Goal: Task Accomplishment & Management: Complete application form

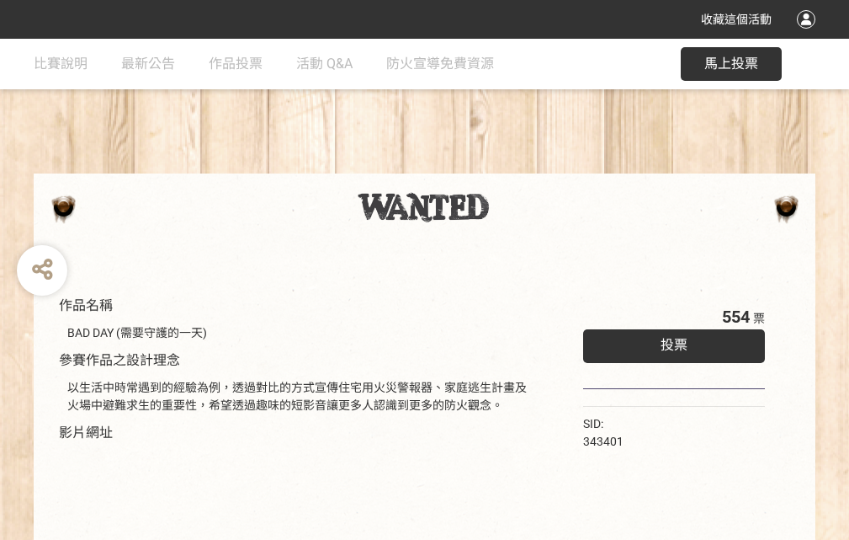
click at [809, 35] on div "收藏這個活動" at bounding box center [424, 19] width 849 height 39
click at [526, 166] on div "作品名稱 BAD DAY (需要守護的一天) 參賽作品之設計理念 以生活中時常遇到的經驗為例，透過對比的方式宣傳住宅用火災警報器、家庭逃生計畫及火場中避難求生…" at bounding box center [424, 393] width 849 height 708
click at [670, 341] on span "投票" at bounding box center [674, 345] width 27 height 16
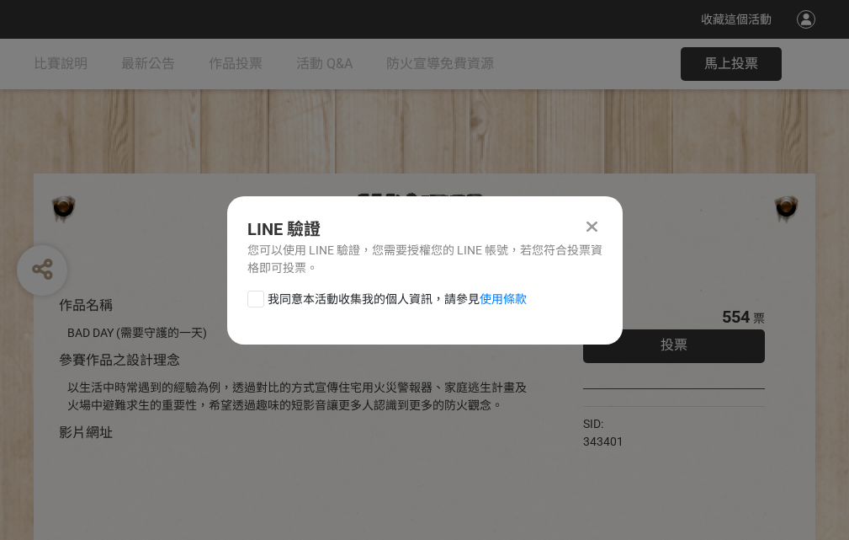
click at [254, 295] on div at bounding box center [255, 298] width 17 height 17
checkbox input "true"
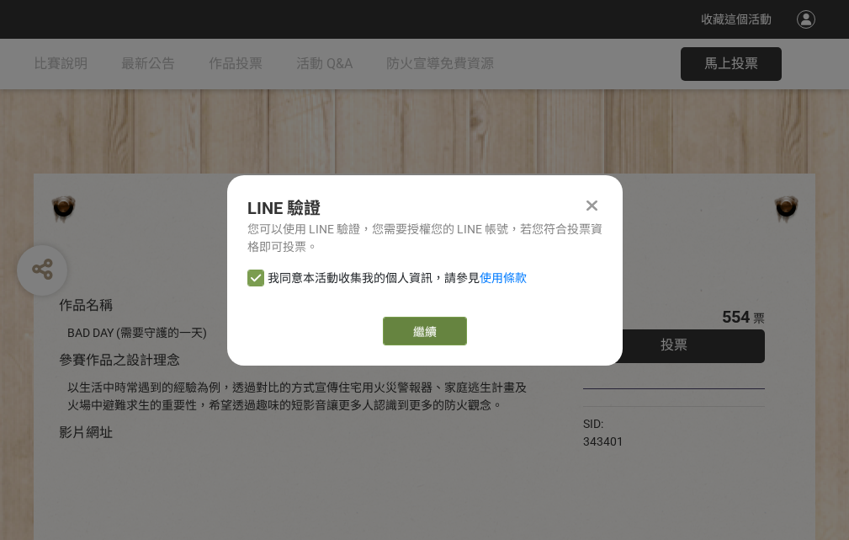
click at [423, 331] on link "繼續" at bounding box center [425, 330] width 84 height 29
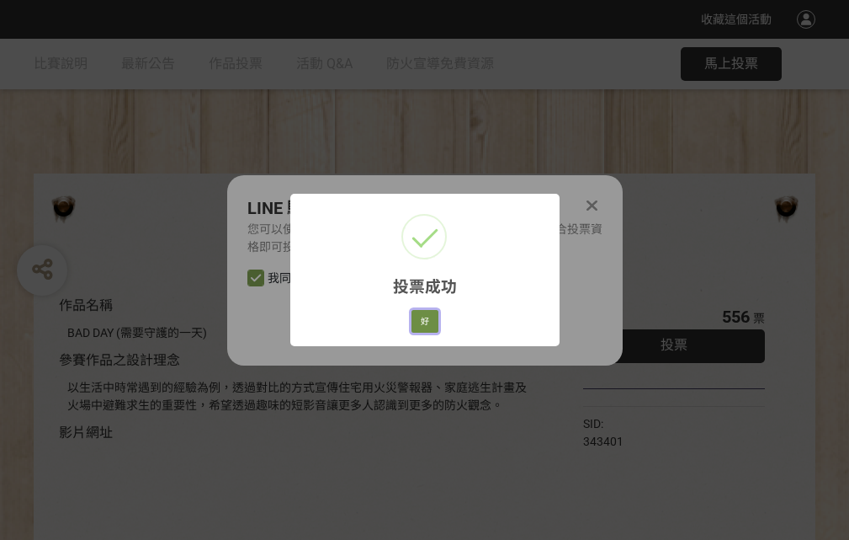
click at [420, 318] on button "好" at bounding box center [425, 322] width 27 height 24
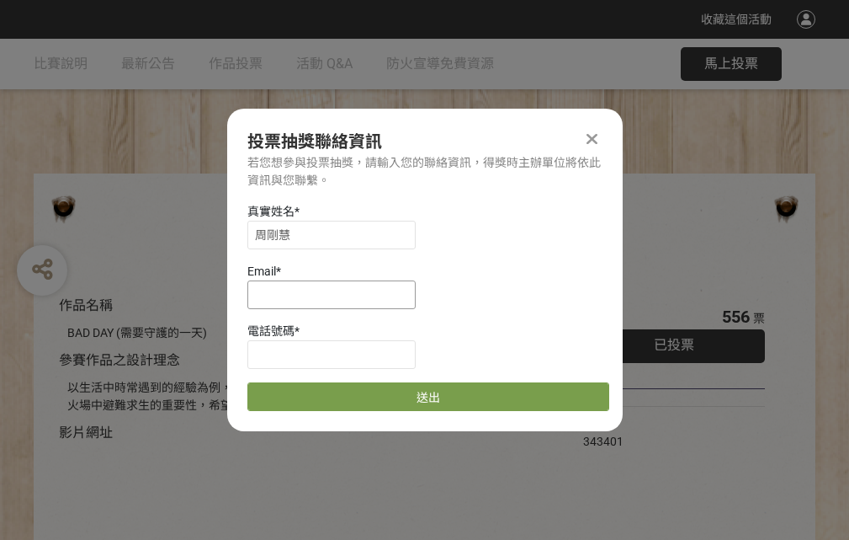
click at [337, 294] on input at bounding box center [331, 294] width 168 height 29
type input "[EMAIL_ADDRESS][DOMAIN_NAME]"
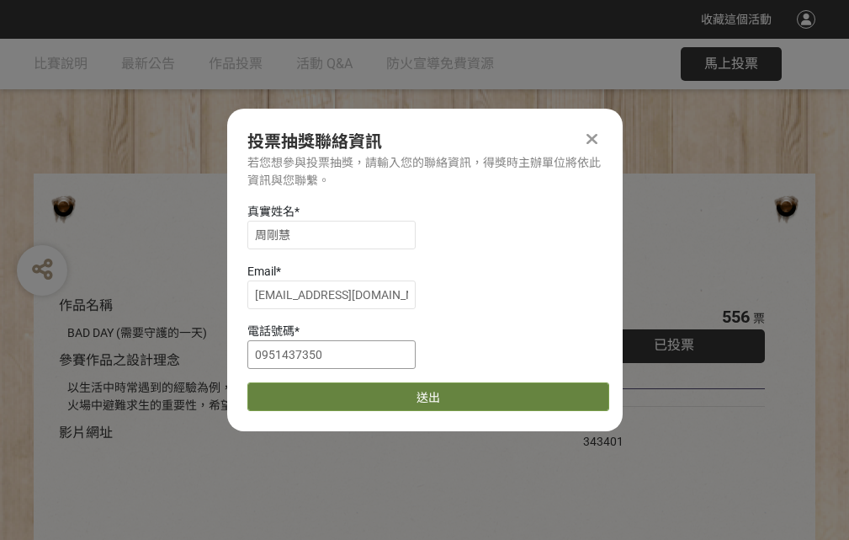
type input "0951437350"
click at [295, 391] on button "送出" at bounding box center [428, 396] width 362 height 29
